Goal: Task Accomplishment & Management: Manage account settings

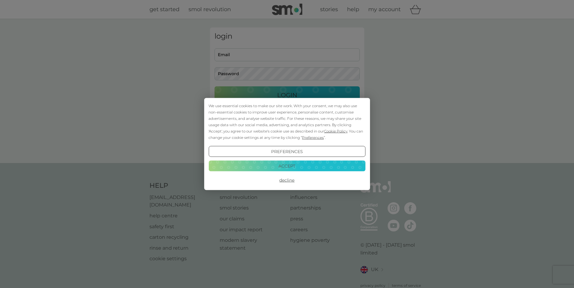
type input "alanweaver17@gmail.com"
click at [282, 182] on button "Decline" at bounding box center [286, 180] width 157 height 11
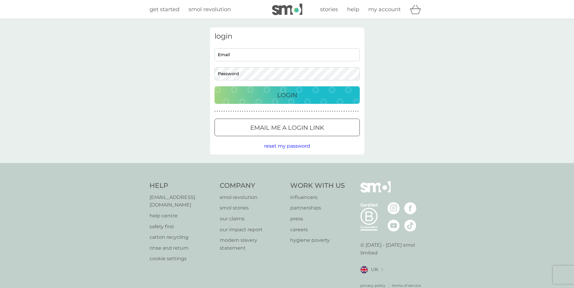
type input "[EMAIL_ADDRESS][DOMAIN_NAME]"
click at [252, 100] on div "Login" at bounding box center [286, 95] width 133 height 10
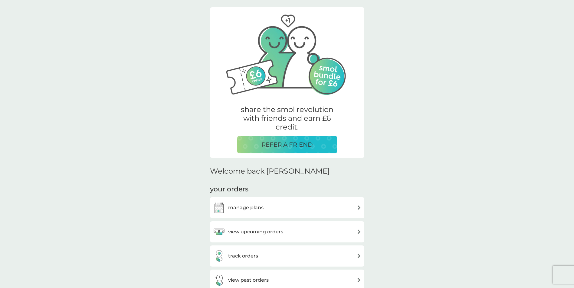
scroll to position [30, 0]
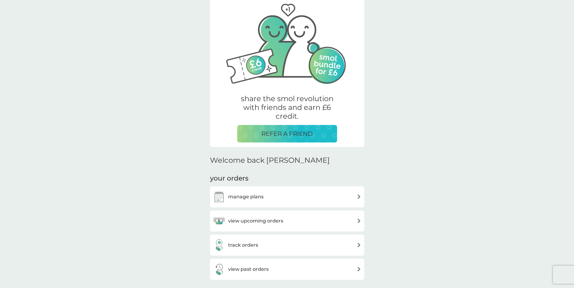
click at [272, 223] on h3 "view upcoming orders" at bounding box center [255, 221] width 55 height 8
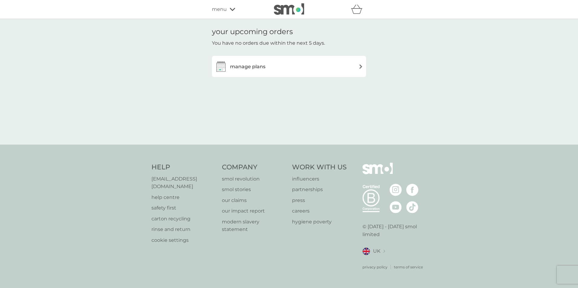
click at [250, 69] on h3 "manage plans" at bounding box center [247, 67] width 35 height 8
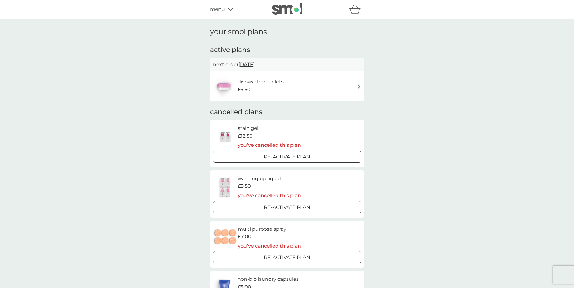
click at [266, 82] on h6 "dishwasher tablets" at bounding box center [260, 82] width 46 height 8
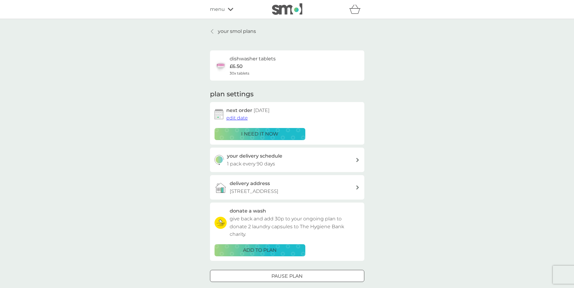
click at [221, 8] on span "menu" at bounding box center [217, 9] width 15 height 8
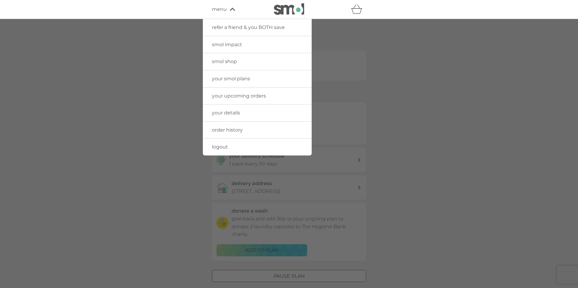
click at [223, 147] on span "logout" at bounding box center [220, 147] width 16 height 6
